Goal: Information Seeking & Learning: Learn about a topic

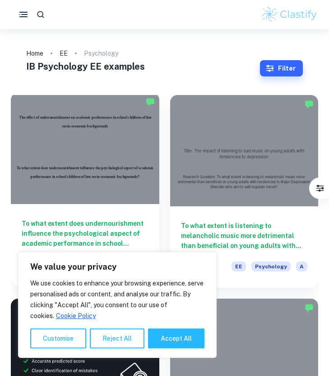
click at [86, 163] on div at bounding box center [85, 148] width 149 height 111
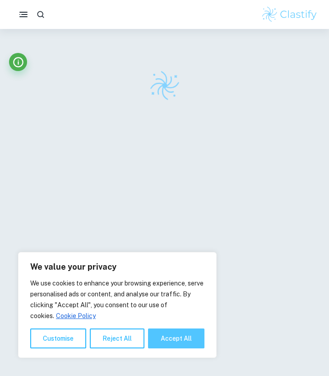
click at [166, 340] on button "Accept All" at bounding box center [176, 338] width 56 height 20
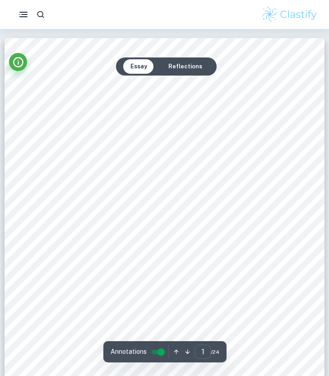
checkbox input "true"
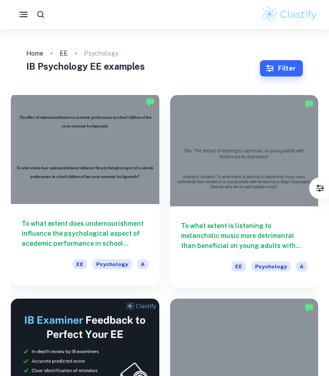
click at [81, 154] on div at bounding box center [85, 148] width 149 height 111
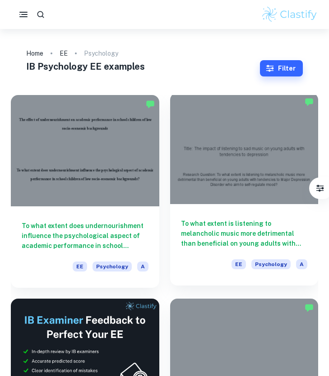
click at [273, 172] on div at bounding box center [244, 148] width 149 height 111
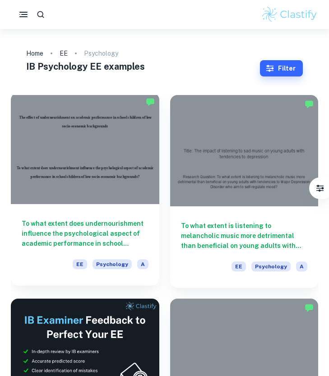
click at [65, 149] on div at bounding box center [85, 148] width 149 height 111
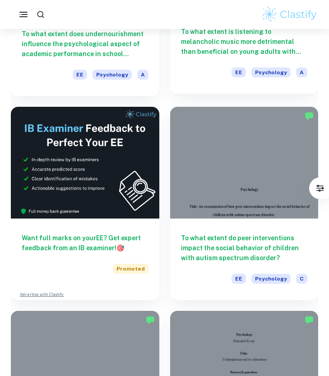
scroll to position [214, 0]
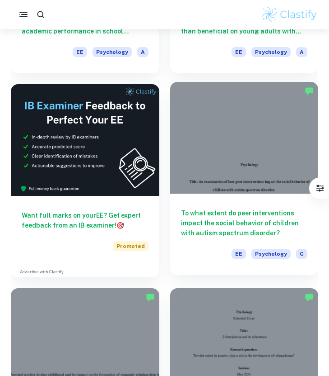
click at [216, 161] on div at bounding box center [244, 137] width 149 height 111
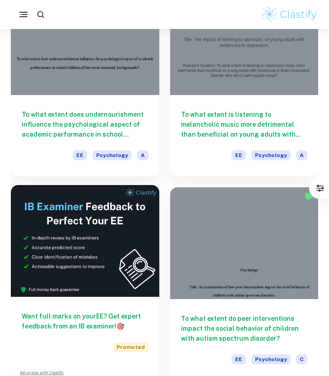
scroll to position [92, 0]
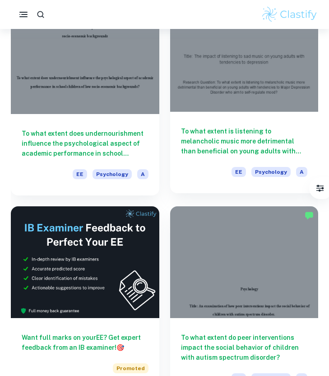
click at [234, 83] on div at bounding box center [244, 55] width 149 height 111
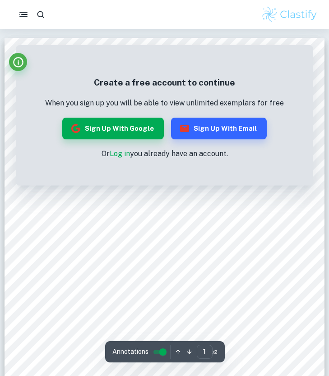
click at [308, 55] on div "Create a free account to continue When you sign up you will be able to view unl…" at bounding box center [165, 118] width 298 height 136
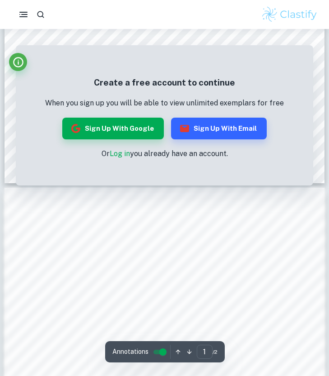
scroll to position [352, 0]
click at [127, 154] on link "Log in" at bounding box center [120, 153] width 20 height 9
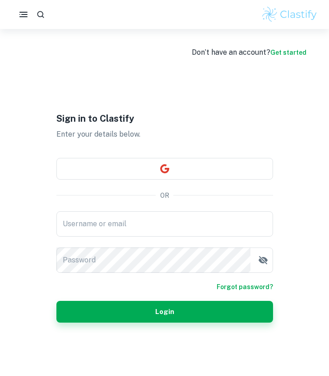
click at [149, 156] on div "Sign in to Clastify Enter your details below. OR Username or email Username or …" at bounding box center [164, 217] width 217 height 376
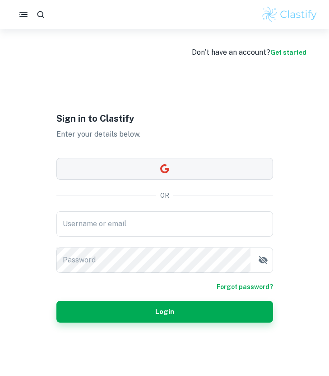
click at [149, 166] on button "button" at bounding box center [164, 169] width 217 height 22
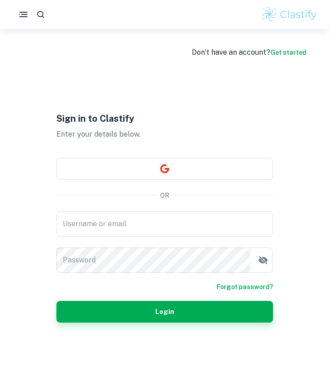
scroll to position [29, 0]
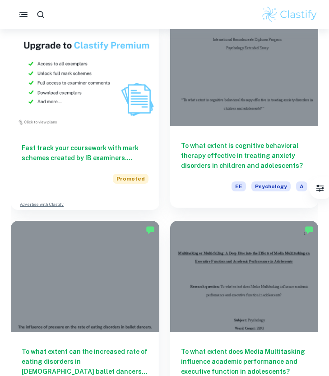
scroll to position [689, 0]
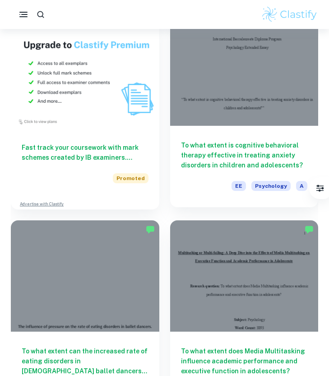
click at [215, 109] on div at bounding box center [244, 69] width 149 height 111
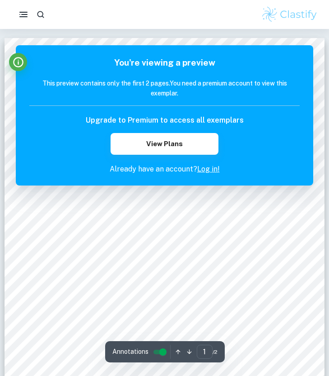
click at [203, 171] on link "Log in!" at bounding box center [209, 169] width 23 height 9
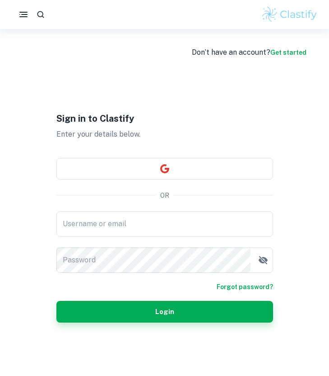
click at [188, 180] on div "Sign in to Clastify Enter your details below. OR Username or email Username or …" at bounding box center [164, 217] width 217 height 376
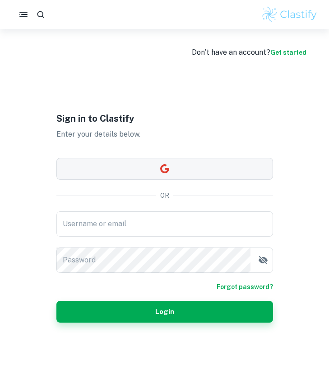
click at [189, 174] on button "button" at bounding box center [164, 169] width 217 height 22
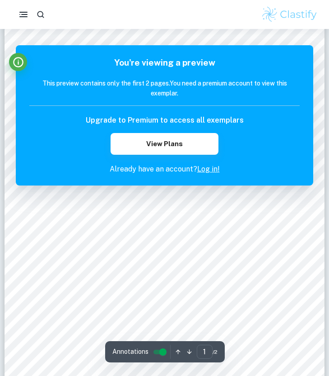
scroll to position [69, 0]
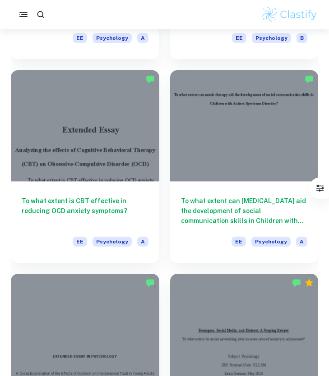
scroll to position [1044, 0]
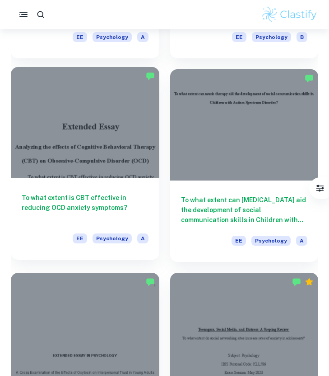
click at [124, 153] on div at bounding box center [85, 122] width 149 height 111
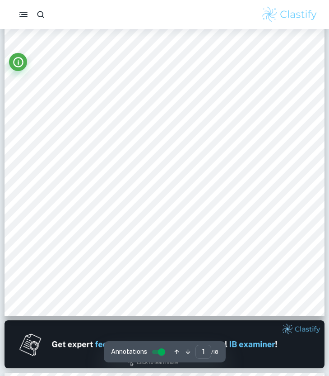
scroll to position [139, 0]
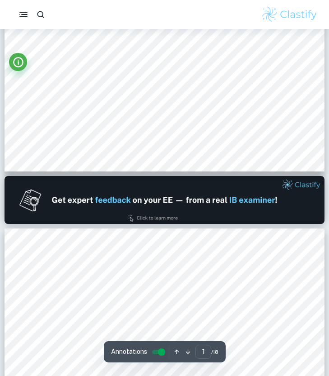
type input "2"
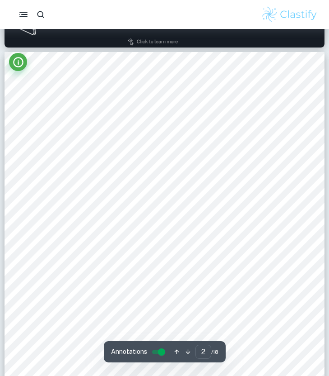
scroll to position [497, 0]
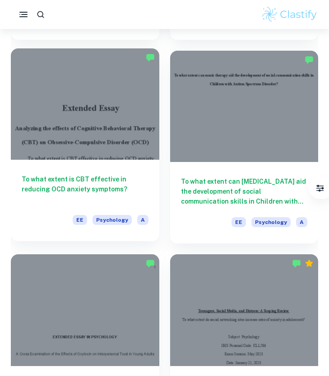
scroll to position [1091, 0]
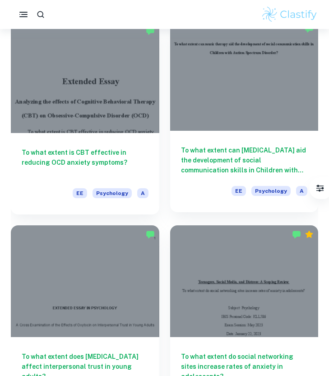
click at [222, 68] on div at bounding box center [244, 74] width 149 height 111
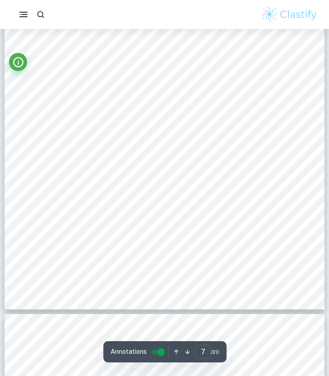
scroll to position [3028, 0]
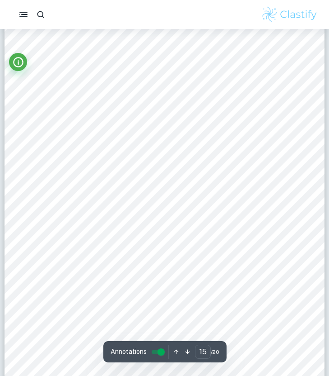
type input "16"
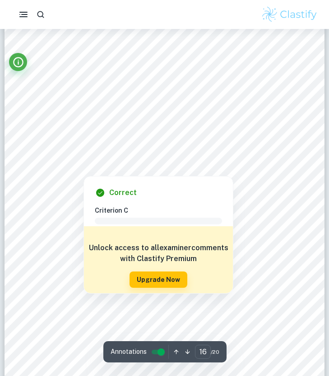
click at [124, 96] on div at bounding box center [164, 96] width 243 height 23
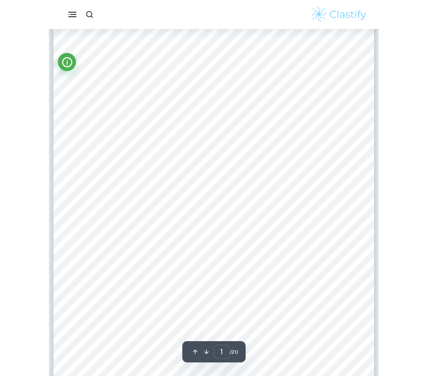
scroll to position [170, 0]
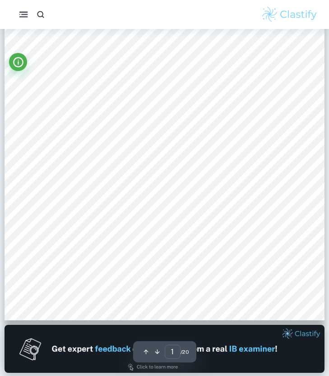
click at [19, 11] on icon "button" at bounding box center [23, 14] width 11 height 11
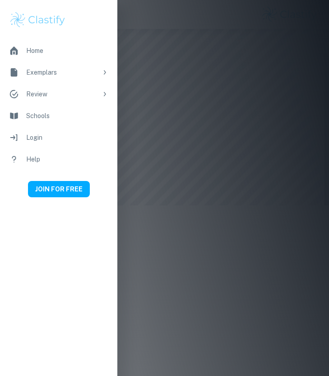
click at [159, 83] on div at bounding box center [164, 188] width 329 height 376
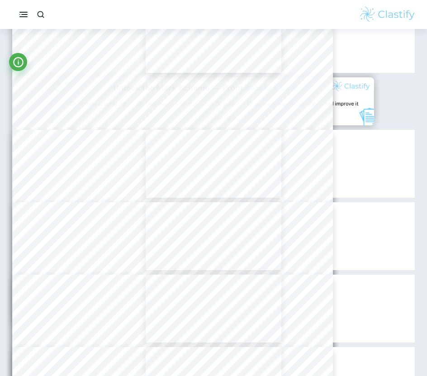
type input "1"
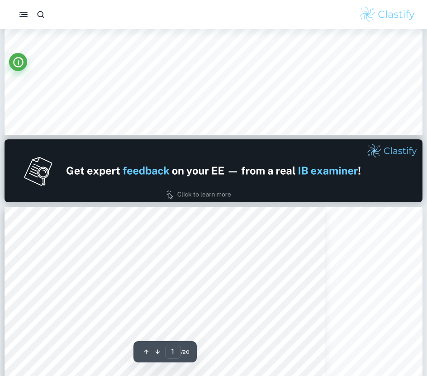
scroll to position [495, 0]
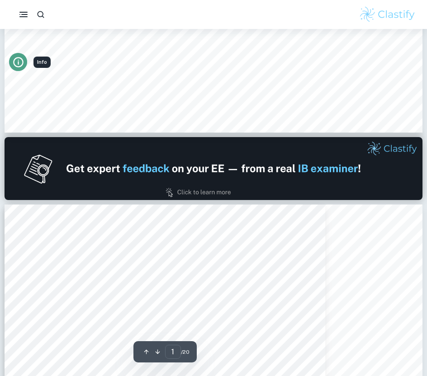
click at [19, 62] on icon "Info" at bounding box center [18, 62] width 12 height 12
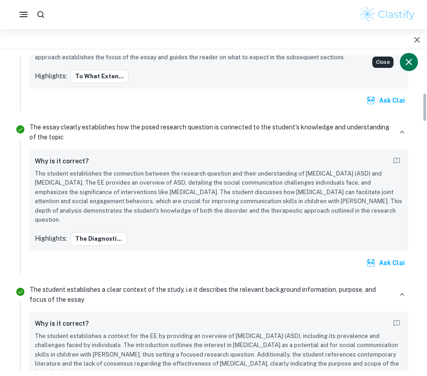
scroll to position [0, 0]
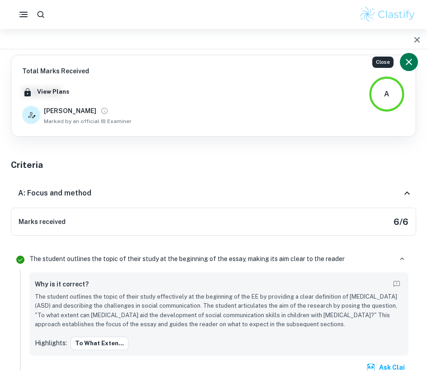
click at [329, 198] on div "A: Focus and method" at bounding box center [213, 193] width 405 height 29
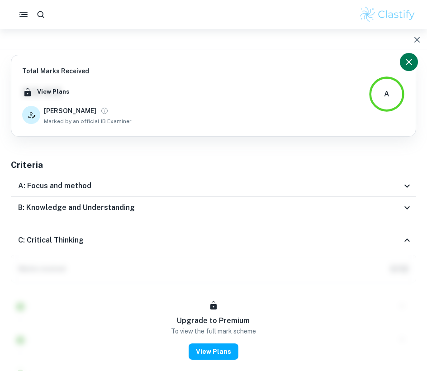
click at [329, 238] on icon at bounding box center [406, 240] width 11 height 11
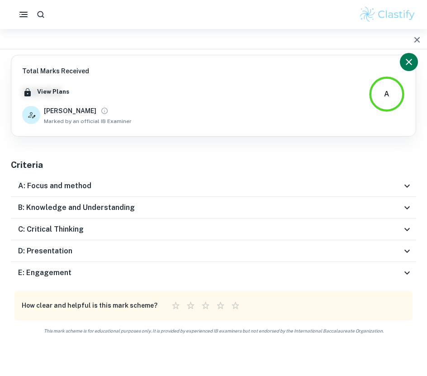
click at [329, 276] on icon at bounding box center [406, 272] width 11 height 11
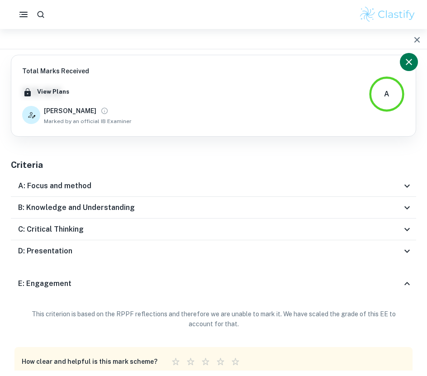
click at [329, 270] on div "E: Engagement" at bounding box center [213, 283] width 405 height 29
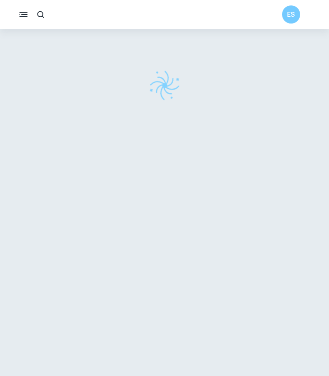
checkbox input "true"
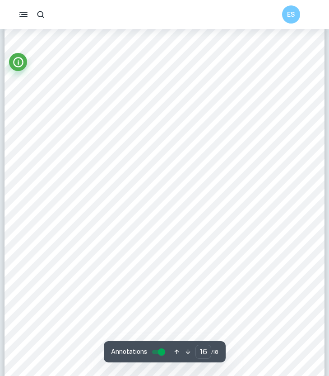
scroll to position [7066, 0]
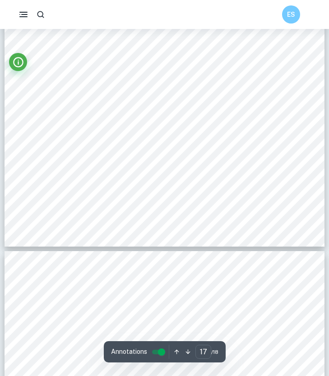
type input "16"
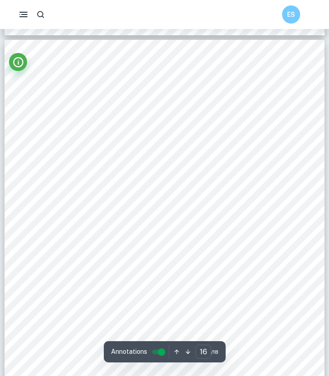
scroll to position [7051, 0]
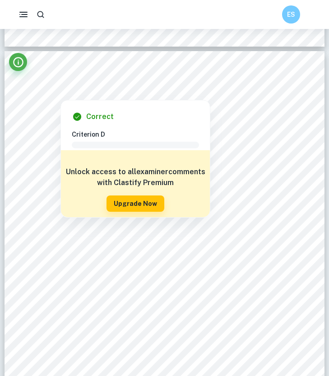
click at [55, 97] on div at bounding box center [60, 93] width 35 height 7
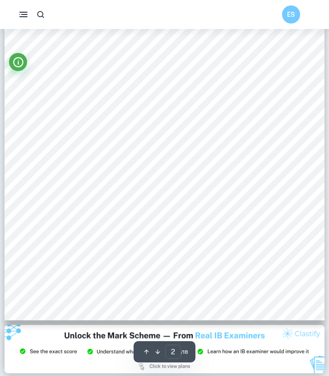
scroll to position [268, 0]
type input "1"
